Goal: Find specific page/section: Find specific page/section

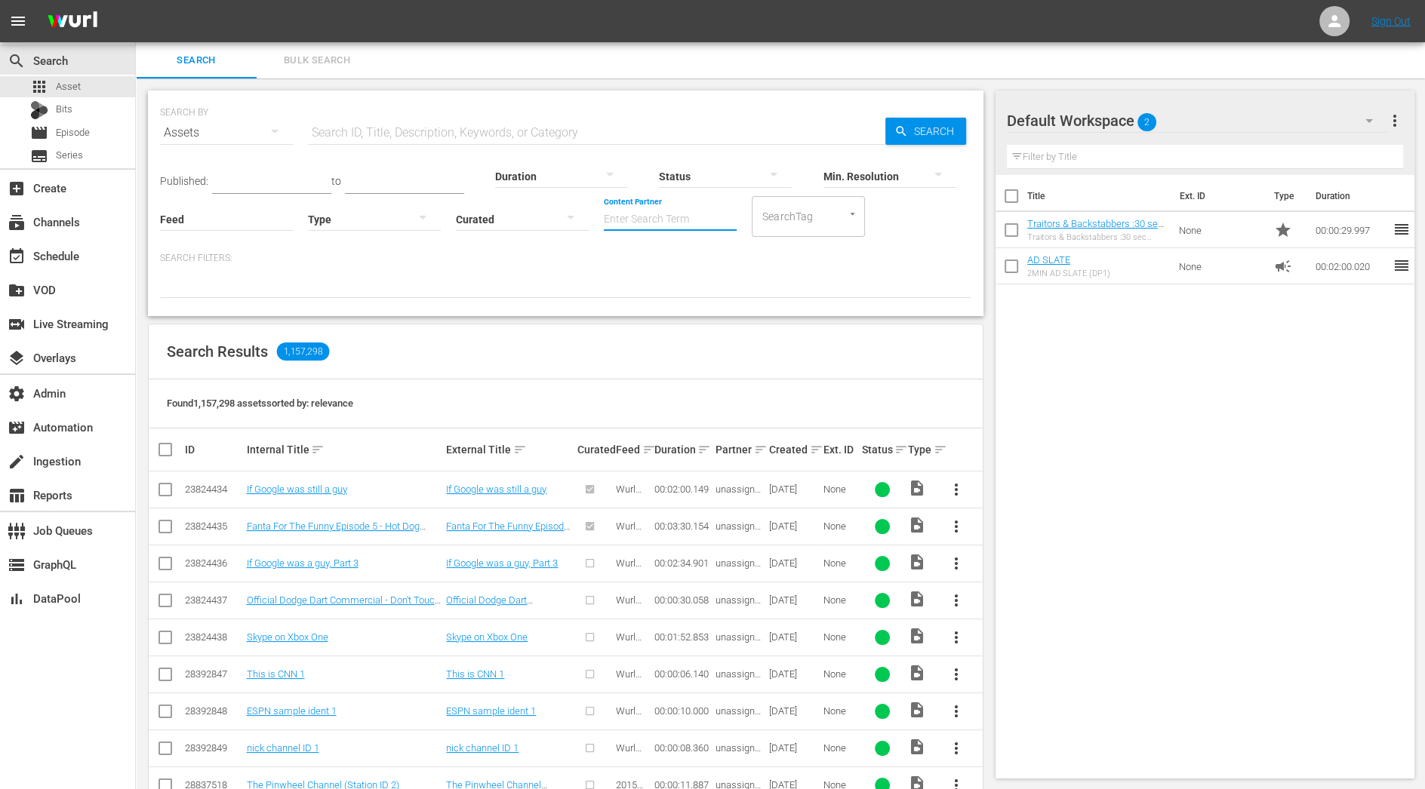
click at [676, 221] on input "Content Partner" at bounding box center [670, 220] width 133 height 54
type input "4"
type input "stl"
click at [101, 108] on div "Bits" at bounding box center [67, 110] width 135 height 21
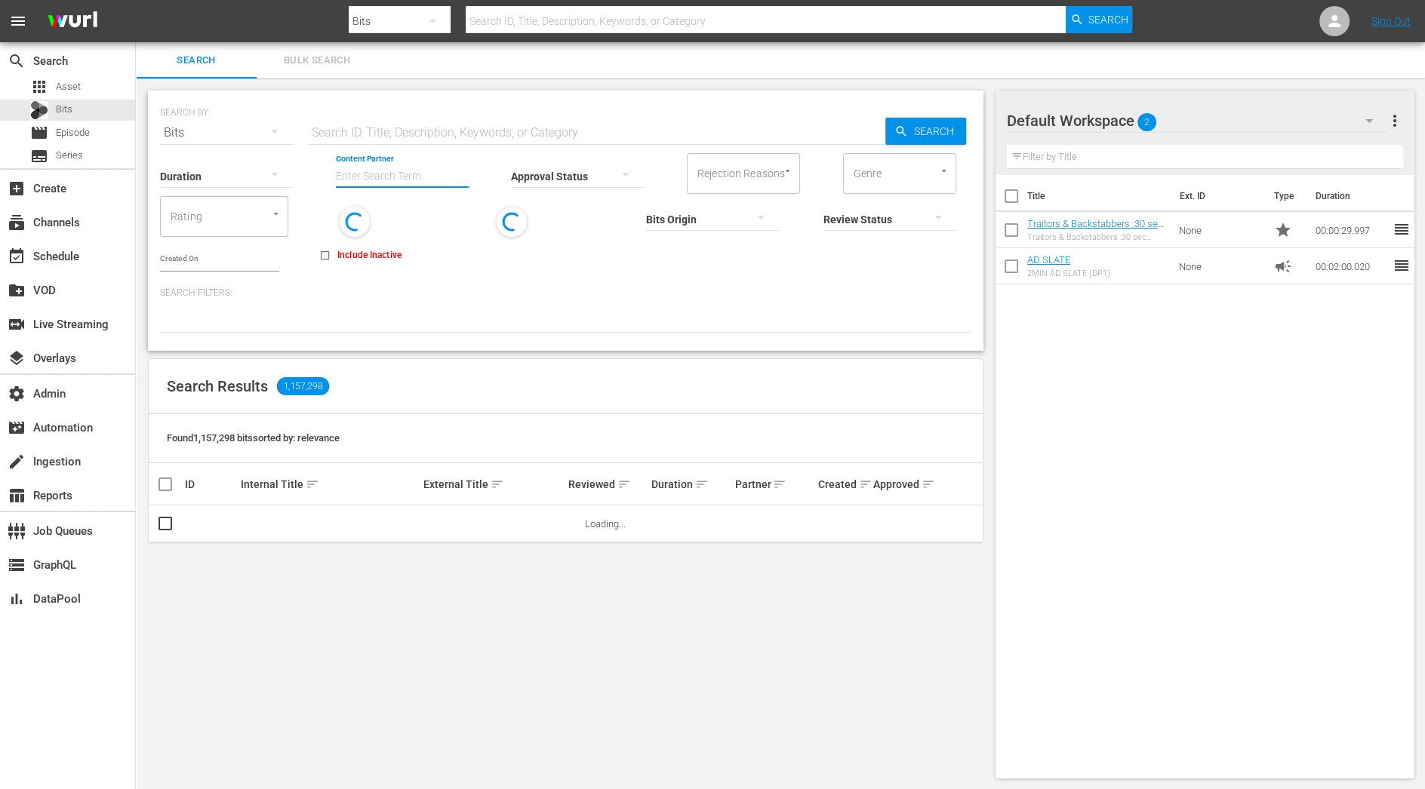
click at [393, 179] on input "Content Partner" at bounding box center [402, 177] width 133 height 54
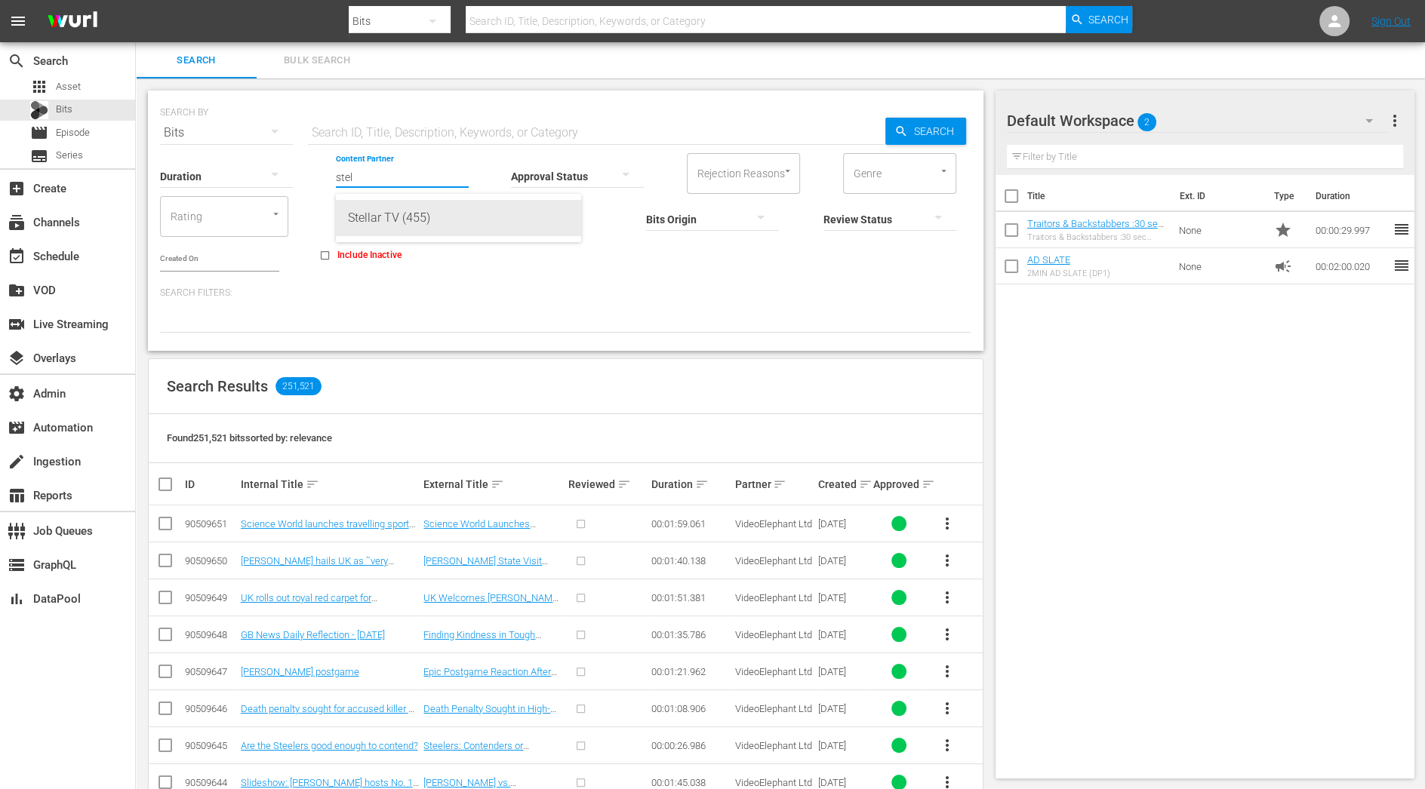
click at [410, 229] on div "Stellar TV (455)" at bounding box center [458, 218] width 221 height 36
type input "Stellar TV (455)"
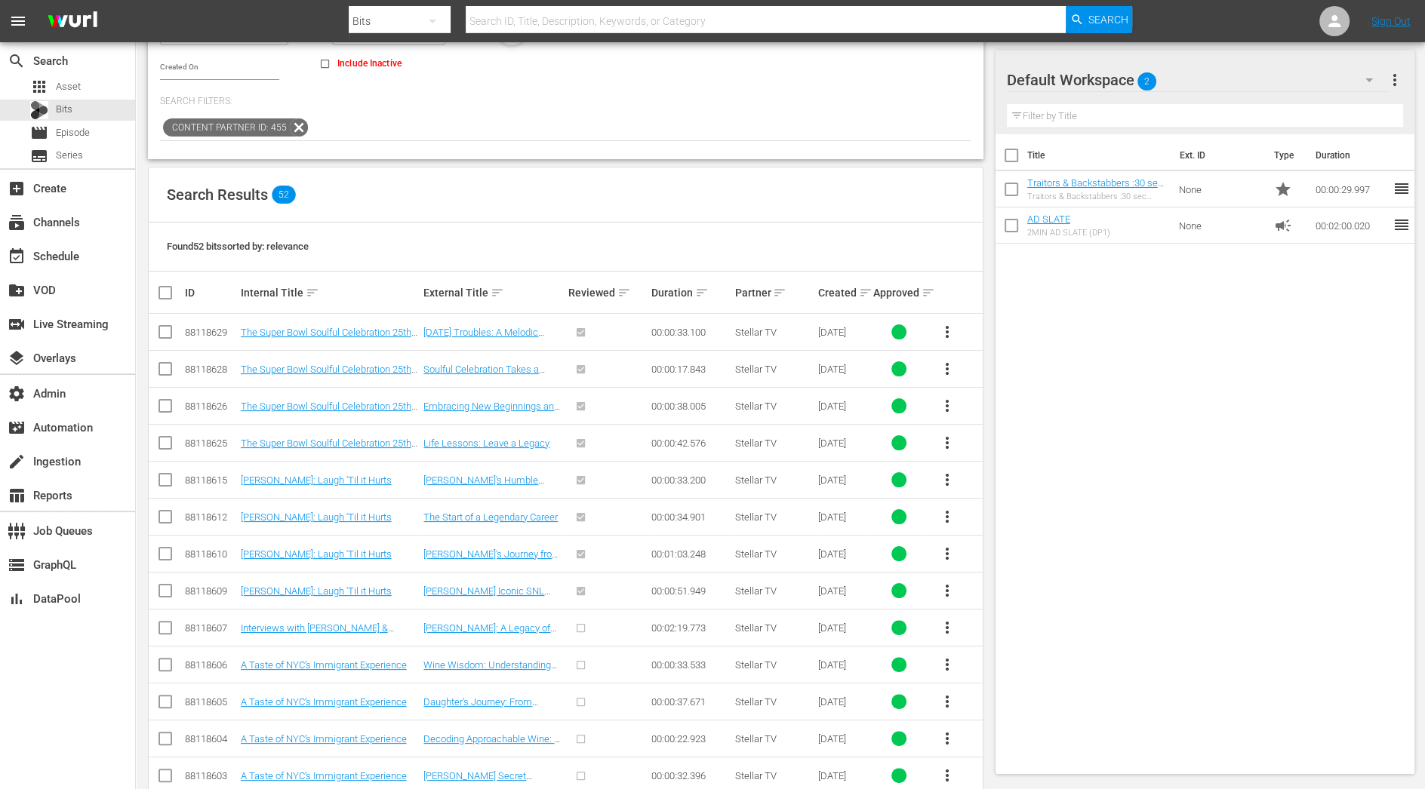
scroll to position [246, 0]
